Goal: Task Accomplishment & Management: Manage account settings

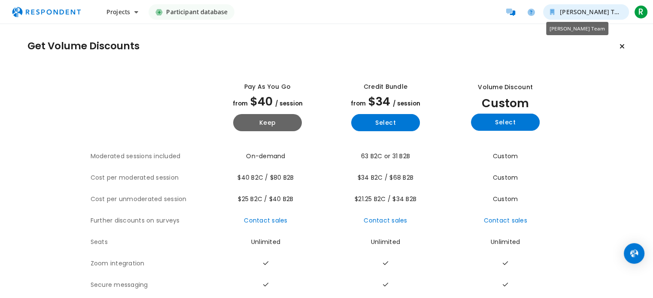
click at [615, 10] on span "[PERSON_NAME] Team" at bounding box center [593, 12] width 67 height 8
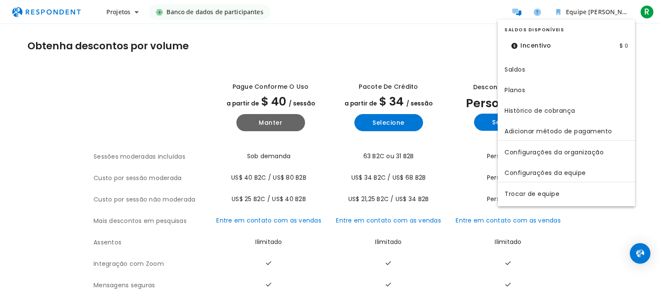
click at [650, 10] on md-backdrop at bounding box center [329, 149] width 659 height 298
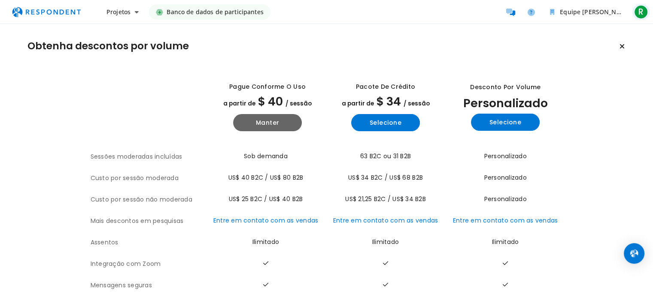
click at [641, 9] on font "R" at bounding box center [640, 12] width 5 height 12
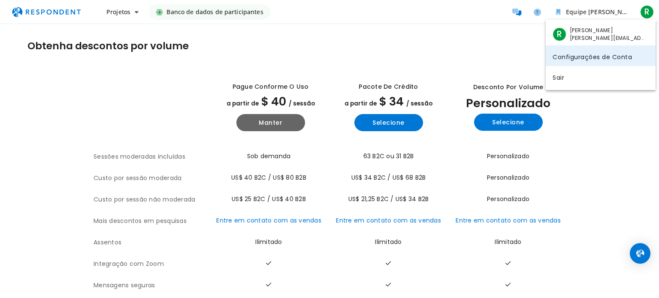
click at [609, 57] on font "Configurações de Conta" at bounding box center [592, 56] width 79 height 9
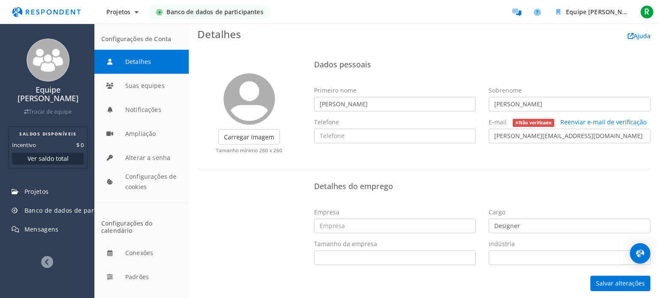
scroll to position [5, 0]
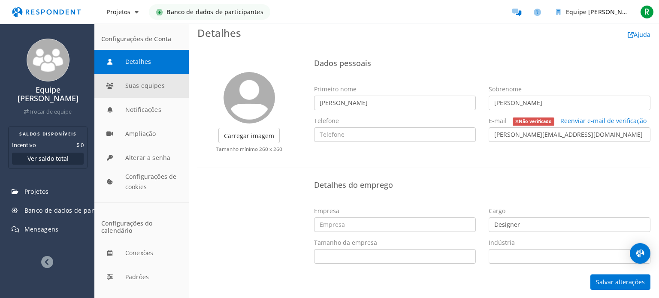
drag, startPoint x: 452, startPoint y: 33, endPoint x: 152, endPoint y: 84, distance: 304.5
click at [152, 84] on button "Suas equipes" at bounding box center [141, 86] width 94 height 24
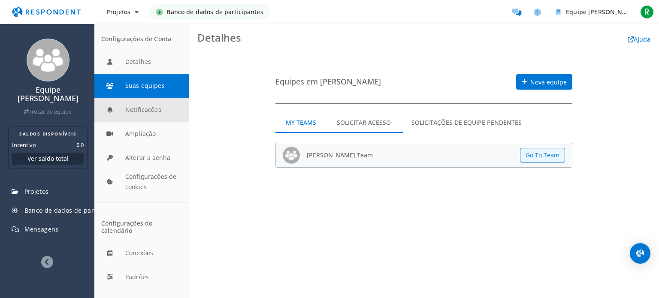
click at [145, 111] on button "Notificações" at bounding box center [141, 110] width 94 height 24
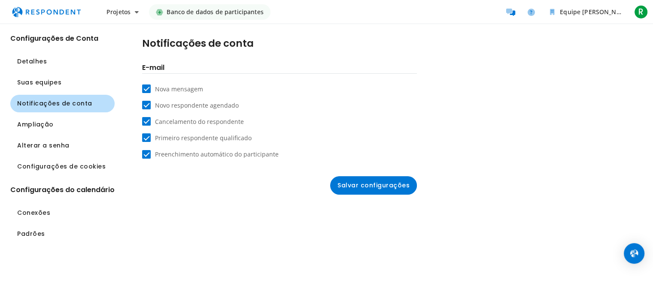
click at [66, 134] on ul "Detalhes Suas equipes Notificações de conta Ampliação Alterar a senha Configura…" at bounding box center [62, 114] width 104 height 123
click at [44, 211] on font "Conexões" at bounding box center [33, 213] width 33 height 9
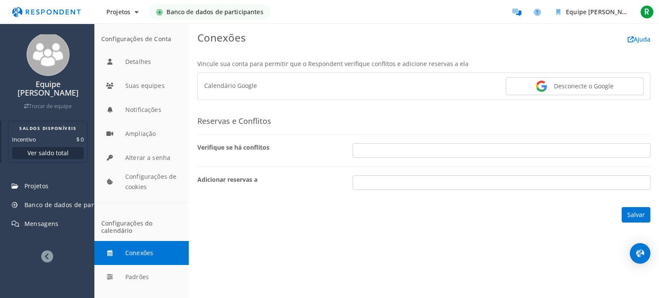
scroll to position [8, 0]
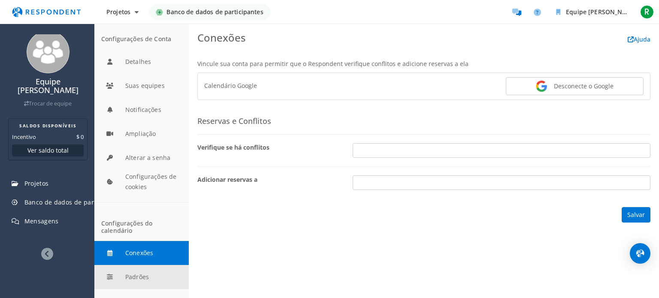
click at [138, 276] on button "Padrões" at bounding box center [141, 277] width 94 height 24
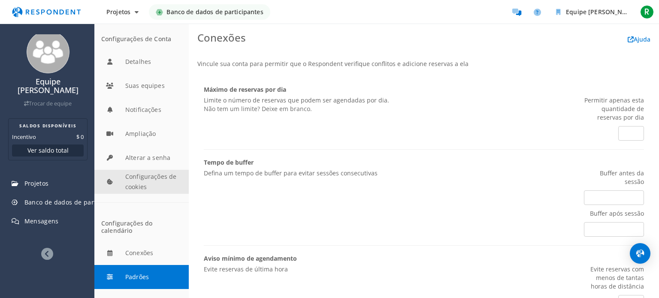
click at [137, 182] on button "Configurações de cookies" at bounding box center [141, 182] width 94 height 24
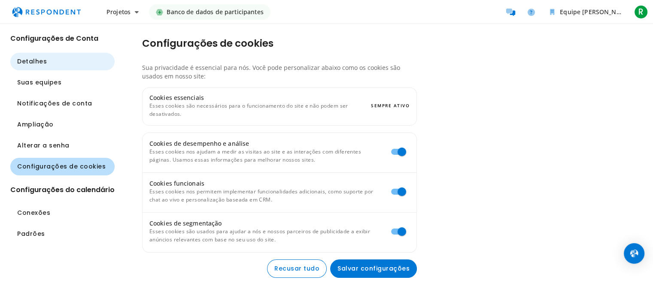
click at [33, 62] on font "Detalhes" at bounding box center [32, 61] width 30 height 9
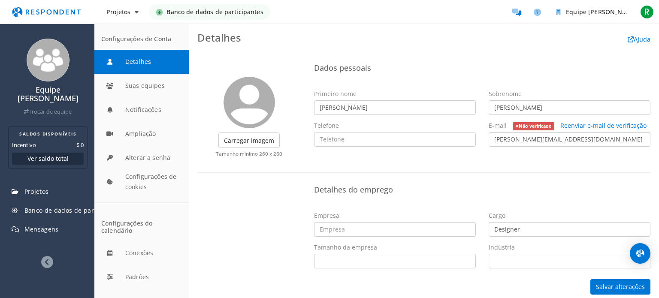
click at [577, 135] on input "[PERSON_NAME][EMAIL_ADDRESS][DOMAIN_NAME]" at bounding box center [570, 139] width 162 height 15
click at [582, 135] on input "[PERSON_NAME][EMAIL_ADDRESS][DOMAIN_NAME]" at bounding box center [570, 139] width 162 height 15
click at [535, 123] on font "Não verificado" at bounding box center [535, 126] width 33 height 6
click at [531, 137] on input "[PERSON_NAME][EMAIL_ADDRESS][DOMAIN_NAME]" at bounding box center [570, 139] width 162 height 15
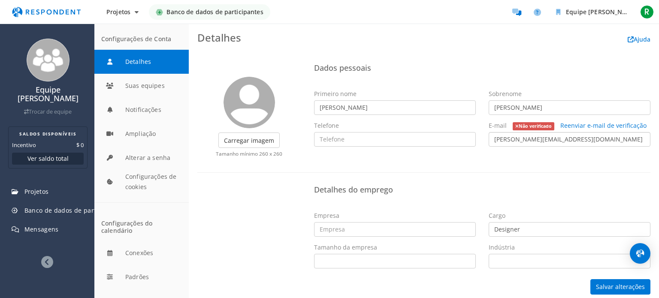
drag, startPoint x: 598, startPoint y: 142, endPoint x: 443, endPoint y: 150, distance: 155.2
click at [443, 150] on div "Primeiro nome [PERSON_NAME] [PERSON_NAME] Telefone E-mail Não verificado Reenvi…" at bounding box center [483, 122] width 350 height 64
type input "[EMAIL_ADDRESS][DOMAIN_NAME]"
click at [614, 288] on font "Salvar alterações" at bounding box center [620, 287] width 49 height 8
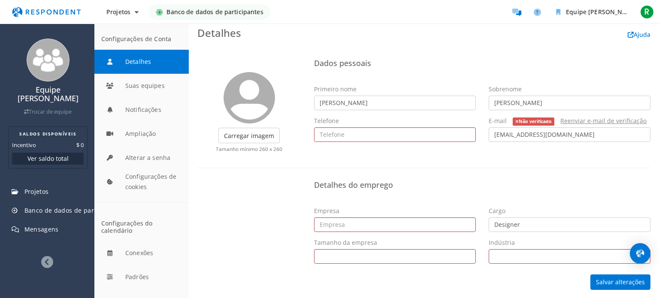
click at [579, 121] on font "Reenviar e-mail de verificação" at bounding box center [604, 121] width 86 height 8
click at [539, 134] on input "[EMAIL_ADDRESS][DOMAIN_NAME]" at bounding box center [570, 135] width 162 height 15
click at [651, 11] on span "R" at bounding box center [648, 12] width 14 height 14
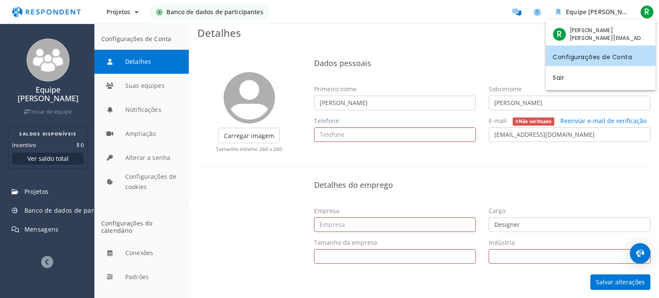
click at [606, 57] on font "Configurações de Conta" at bounding box center [592, 56] width 79 height 9
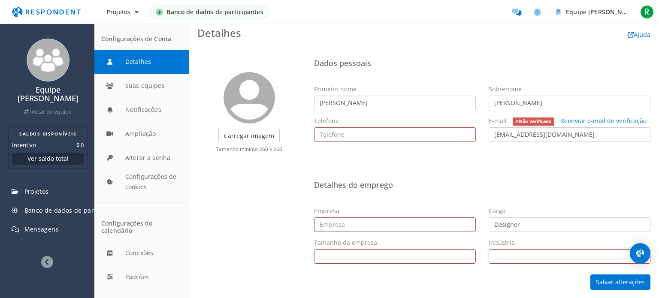
drag, startPoint x: 612, startPoint y: 136, endPoint x: 436, endPoint y: 139, distance: 175.6
click at [436, 139] on div "Primeiro nome [PERSON_NAME] [PERSON_NAME] Telefone E-mail Não verificado Reenvi…" at bounding box center [483, 117] width 350 height 64
click at [615, 280] on font "Salvar alterações" at bounding box center [620, 283] width 49 height 8
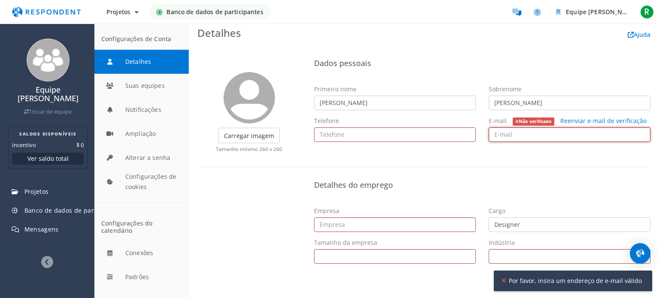
click at [502, 136] on input "email" at bounding box center [570, 135] width 162 height 15
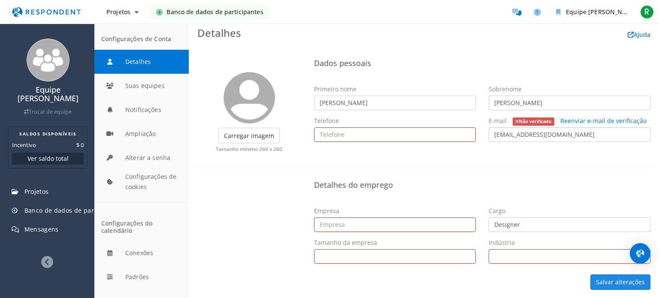
type input "[EMAIL_ADDRESS][DOMAIN_NAME]"
click at [610, 283] on font "Salvar alterações" at bounding box center [620, 283] width 49 height 8
click at [603, 283] on font "Salvar alterações" at bounding box center [620, 283] width 49 height 8
click at [584, 118] on font "Reenviar e-mail de verificação" at bounding box center [604, 121] width 86 height 8
